Goal: Find specific page/section: Find specific page/section

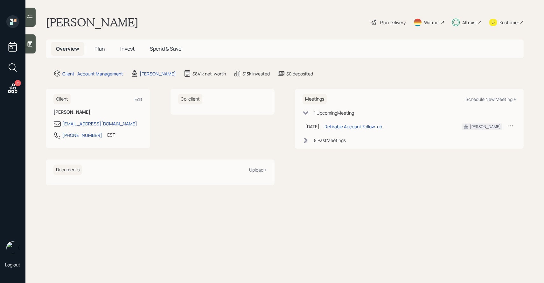
click at [124, 49] on span "Invest" at bounding box center [127, 48] width 14 height 7
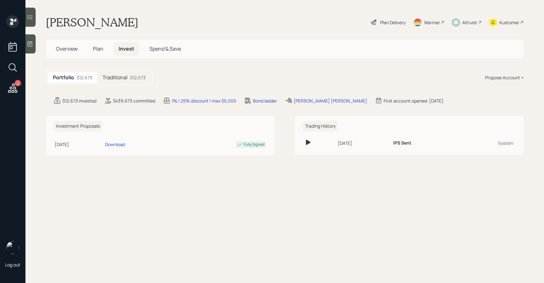
click at [112, 78] on h5 "Traditional" at bounding box center [114, 77] width 25 height 6
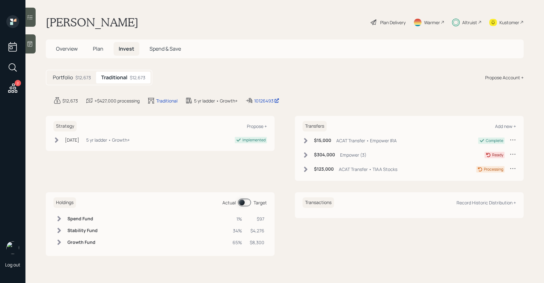
click at [101, 47] on span "Plan" at bounding box center [98, 48] width 10 height 7
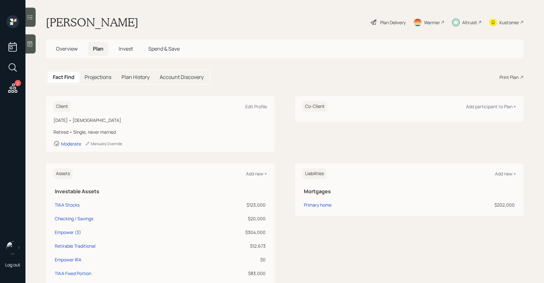
click at [35, 18] on div at bounding box center [30, 17] width 10 height 19
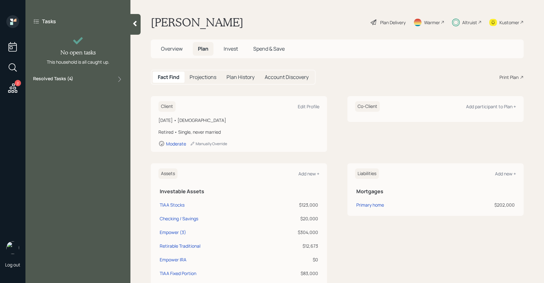
click at [70, 80] on label "Resolved Tasks ( 4 )" at bounding box center [53, 79] width 40 height 8
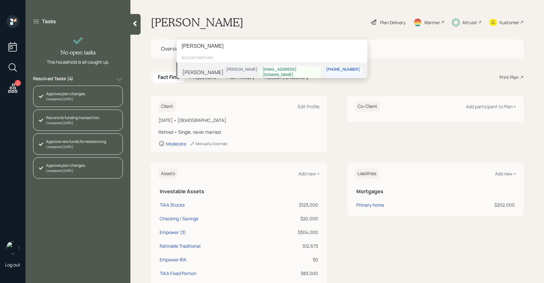
type input "[PERSON_NAME]"
